Goal: Find specific fact: Find specific fact

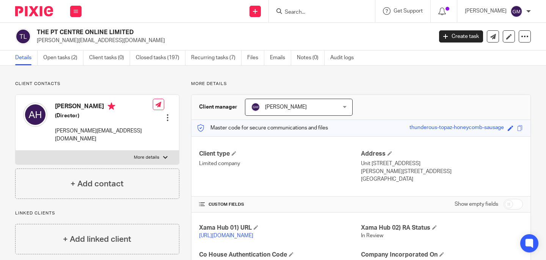
scroll to position [124, 0]
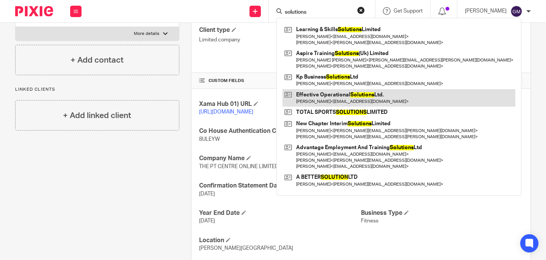
type input "solutions"
click at [368, 94] on link at bounding box center [399, 97] width 233 height 17
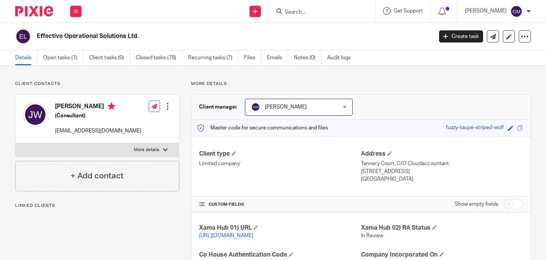
scroll to position [151, 0]
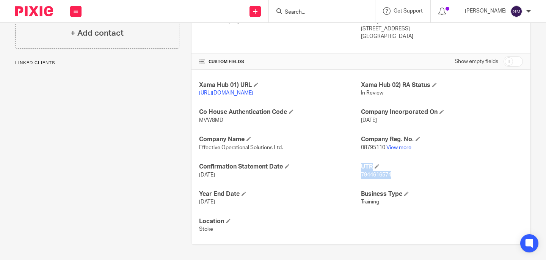
drag, startPoint x: 364, startPoint y: 176, endPoint x: 387, endPoint y: 177, distance: 23.1
click at [387, 177] on div "Xama Hub 01) URL [URL][DOMAIN_NAME] Xama Hub 02) RA Status In Review Co House A…" at bounding box center [361, 157] width 339 height 175
click at [404, 179] on div "Xama Hub 01) URL [URL][DOMAIN_NAME] Xama Hub 02) RA Status In Review Co House A…" at bounding box center [361, 157] width 339 height 175
drag, startPoint x: 388, startPoint y: 175, endPoint x: 358, endPoint y: 176, distance: 30.3
click at [361, 176] on p "7944616574" at bounding box center [442, 175] width 162 height 8
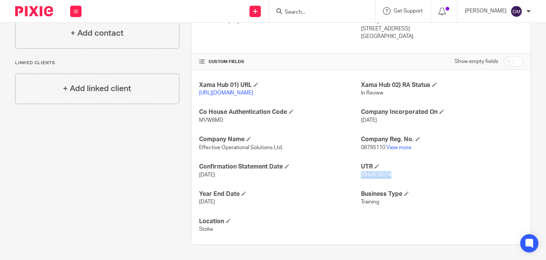
copy span "7944616574"
